Goal: Task Accomplishment & Management: Complete application form

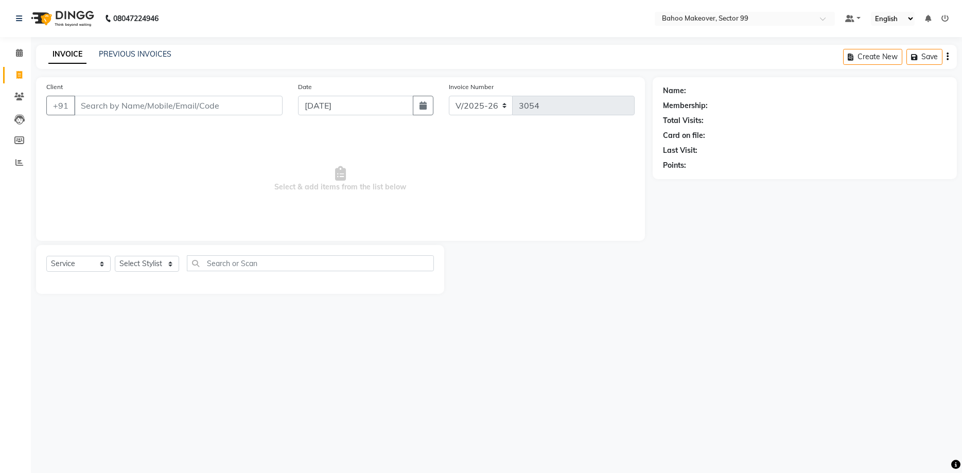
select select "6856"
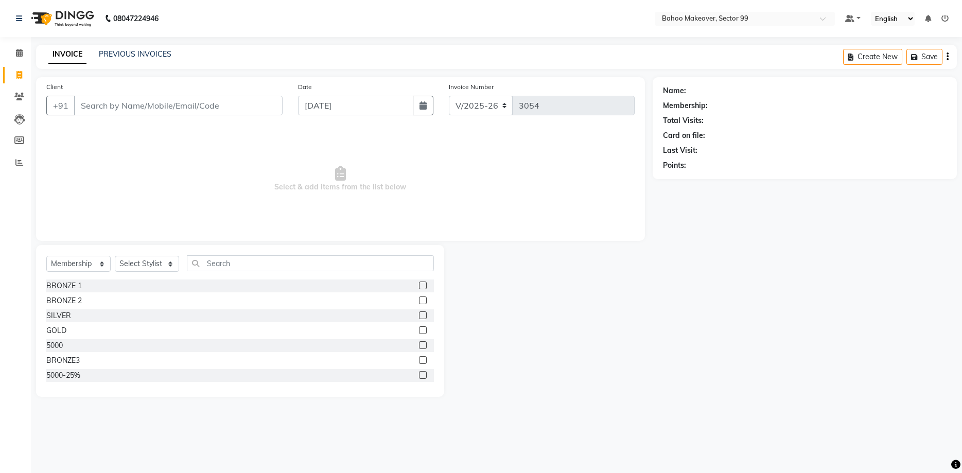
click at [107, 116] on div "Client +91" at bounding box center [165, 102] width 252 height 42
click at [46, 256] on select "Select Service Product Membership Package Voucher Prepaid Gift Card" at bounding box center [78, 264] width 64 height 16
select select "service"
click option "Service" at bounding box center [0, 0] width 0 height 0
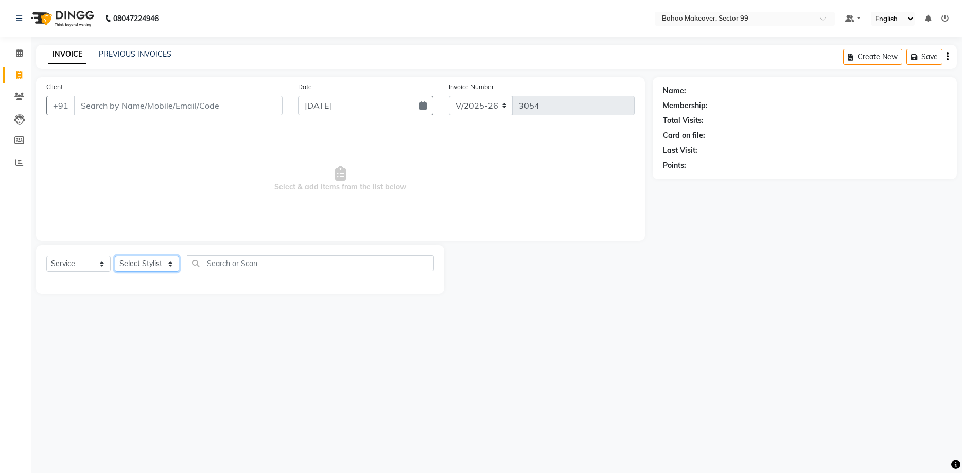
click at [115, 256] on select "Select Stylist [PERSON_NAME] Makeover Bahoo Makeover Salon [PERSON_NAME] [PERSO…" at bounding box center [147, 264] width 64 height 16
select select "54354"
click option "[PERSON_NAME]" at bounding box center [0, 0] width 0 height 0
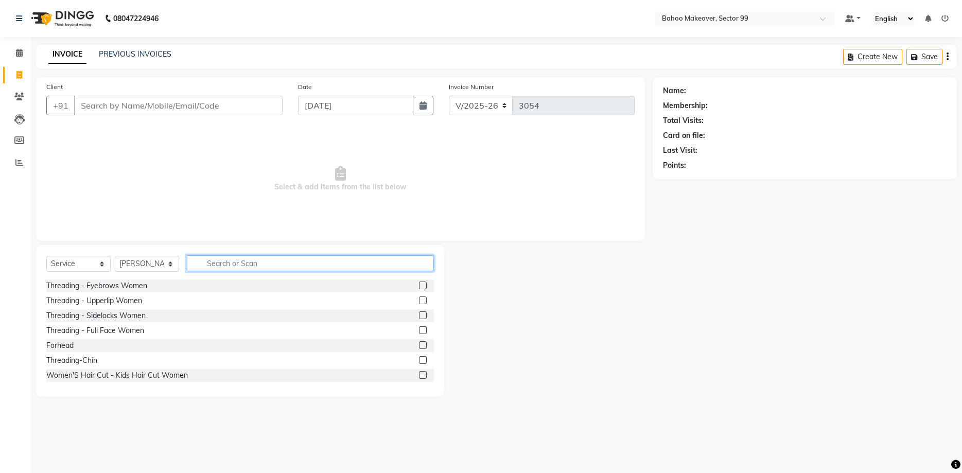
click at [214, 266] on input "text" at bounding box center [310, 263] width 247 height 16
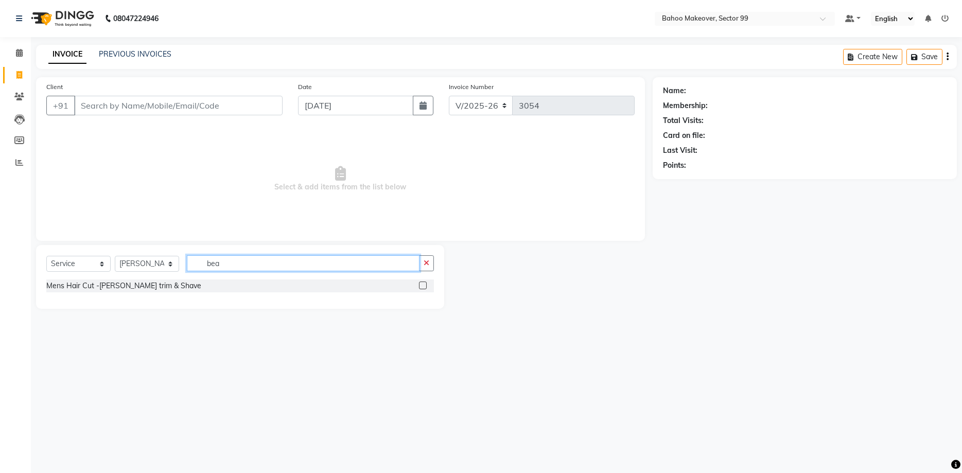
type input "bea"
click at [213, 290] on div "Mens Hair Cut -[PERSON_NAME] trim & Shave" at bounding box center [240, 286] width 388 height 13
click at [151, 287] on div "Mens Hair Cut -[PERSON_NAME] trim & Shave" at bounding box center [123, 286] width 155 height 11
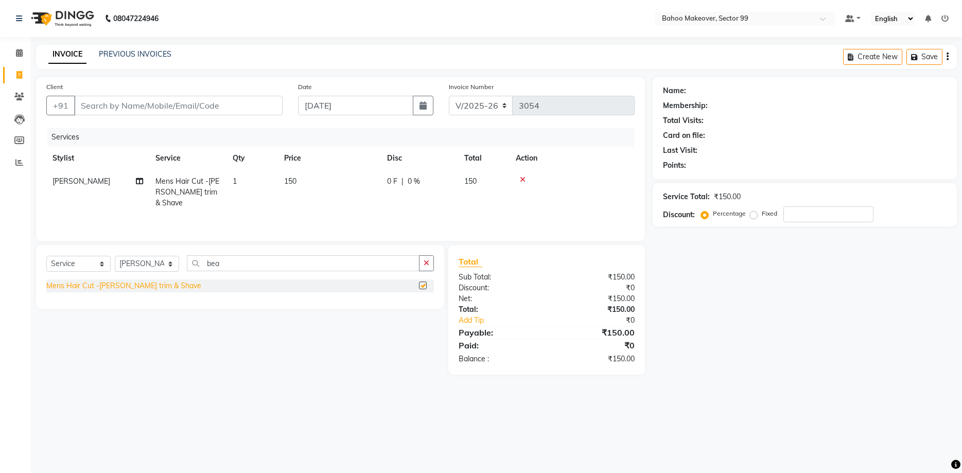
checkbox input "false"
drag, startPoint x: 84, startPoint y: 107, endPoint x: 85, endPoint y: 92, distance: 14.4
click at [85, 106] on input "Client" at bounding box center [178, 106] width 208 height 20
click at [80, 105] on input "Client" at bounding box center [178, 106] width 208 height 20
click at [83, 106] on input "Client" at bounding box center [178, 106] width 208 height 20
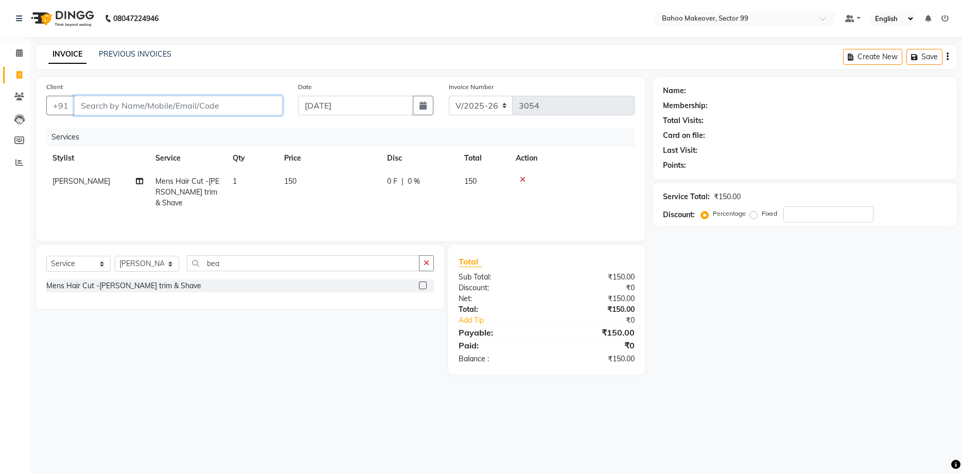
click at [158, 105] on input "Client" at bounding box center [178, 106] width 208 height 20
type input "r"
type input "0"
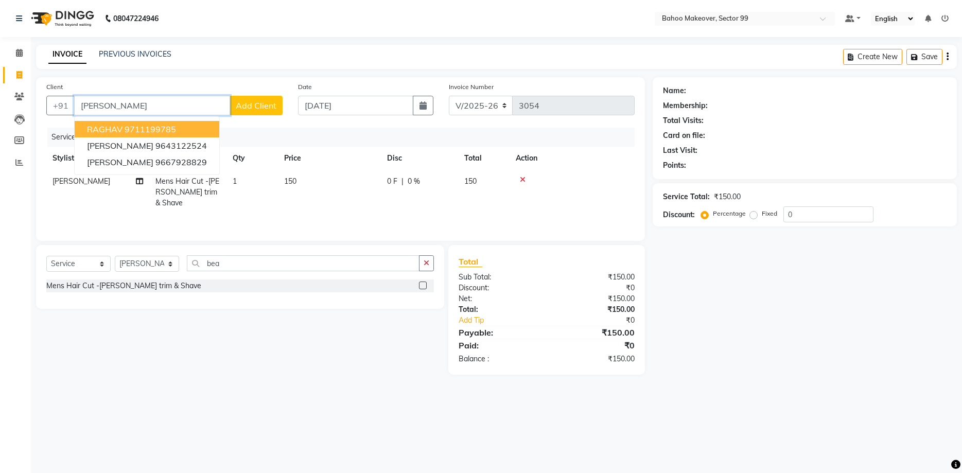
click at [164, 131] on ngb-highlight "9711199785" at bounding box center [150, 129] width 51 height 10
type input "9711199785"
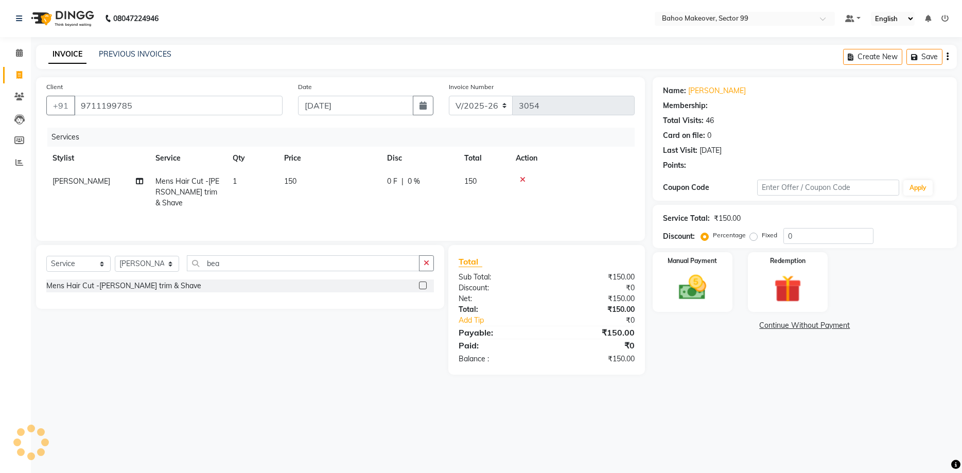
select select "1: Object"
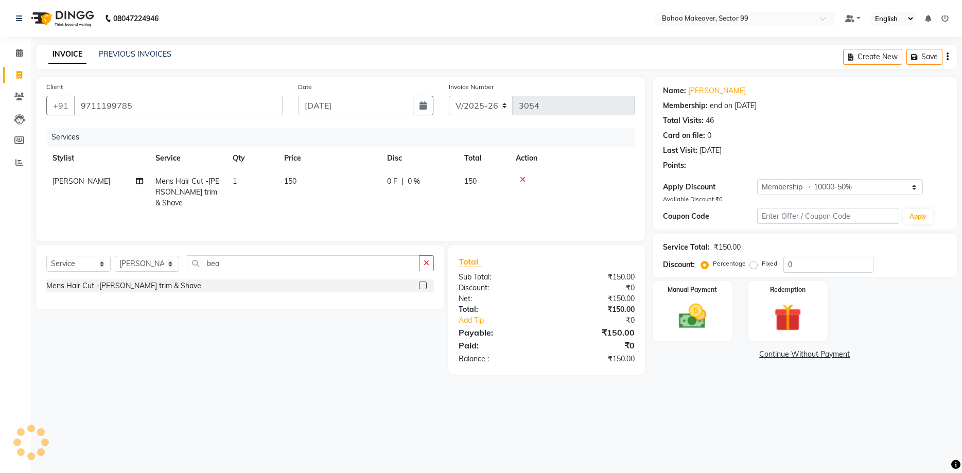
type input "50"
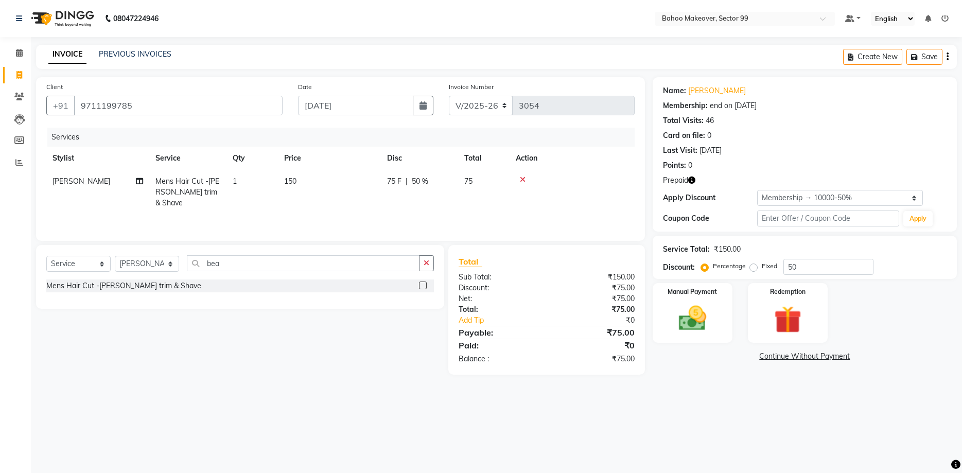
click at [691, 185] on button "button" at bounding box center [691, 180] width 7 height 11
click at [772, 332] on img at bounding box center [788, 320] width 46 height 36
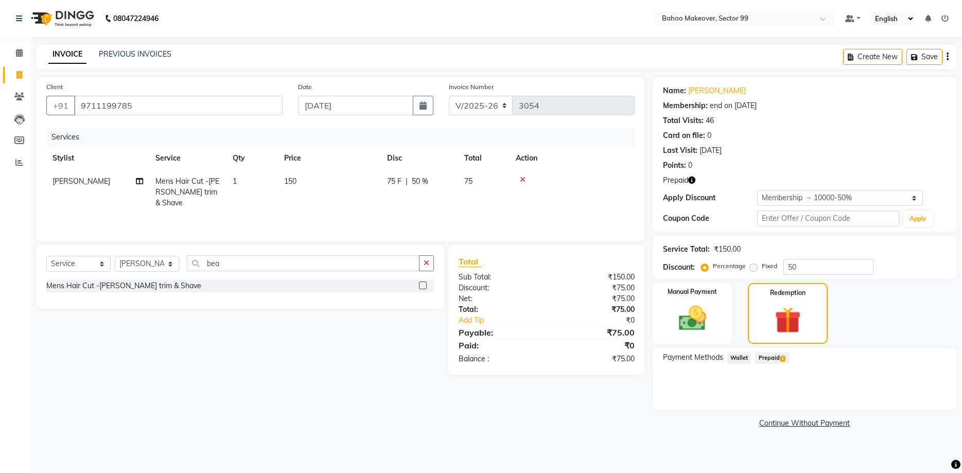
click at [784, 361] on span "1" at bounding box center [783, 359] width 6 height 6
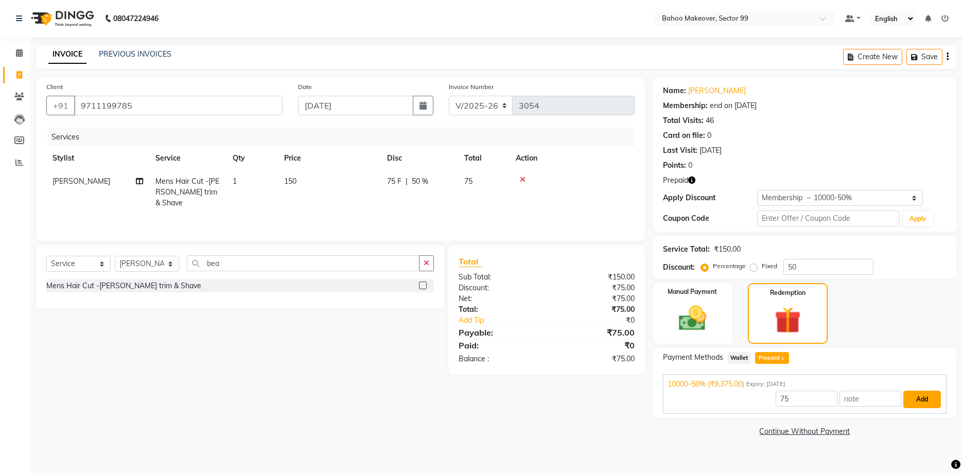
click at [933, 404] on button "Add" at bounding box center [922, 400] width 38 height 18
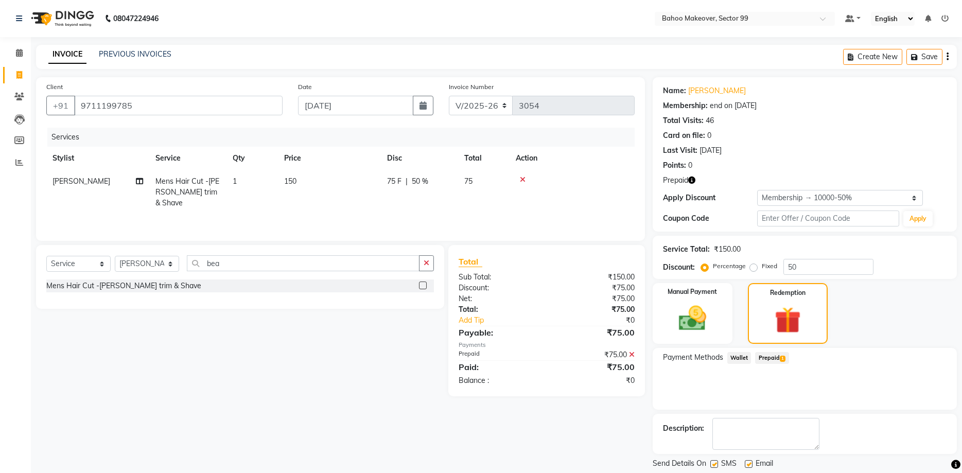
scroll to position [31, 0]
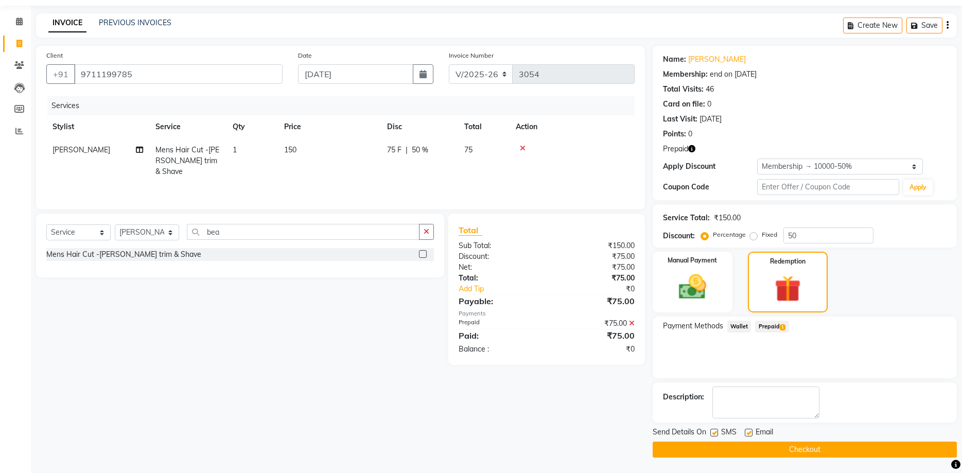
click at [884, 442] on button "Checkout" at bounding box center [805, 450] width 304 height 16
